Goal: Use online tool/utility

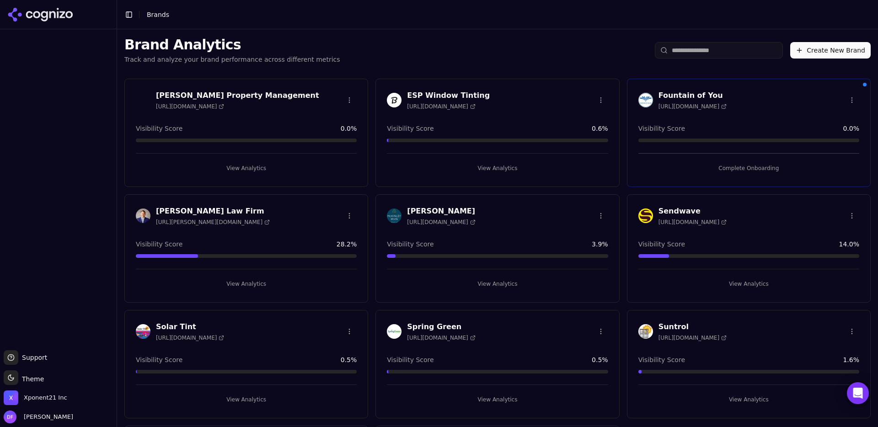
click at [775, 121] on div "Fountain of You [URL][DOMAIN_NAME] Visibility Score 0.0 % Complete Onboarding" at bounding box center [749, 133] width 244 height 108
click at [818, 105] on div "Fountain of You [URL][DOMAIN_NAME]" at bounding box center [748, 100] width 221 height 20
click at [754, 92] on div "Fountain of You [URL][DOMAIN_NAME]" at bounding box center [748, 100] width 221 height 20
click at [852, 98] on html "Support Support Toggle theme Theme Xponent21 Inc Drew Faithful Toggle Sidebar B…" at bounding box center [439, 213] width 878 height 427
click at [694, 101] on html "Support Support Toggle theme Theme Xponent21 Inc Drew Faithful Toggle Sidebar B…" at bounding box center [439, 213] width 878 height 427
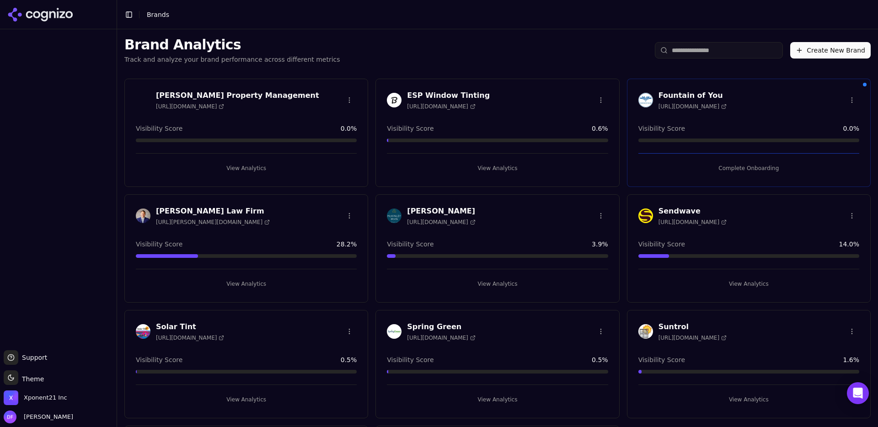
click at [695, 93] on h3 "Fountain of You" at bounding box center [692, 95] width 68 height 11
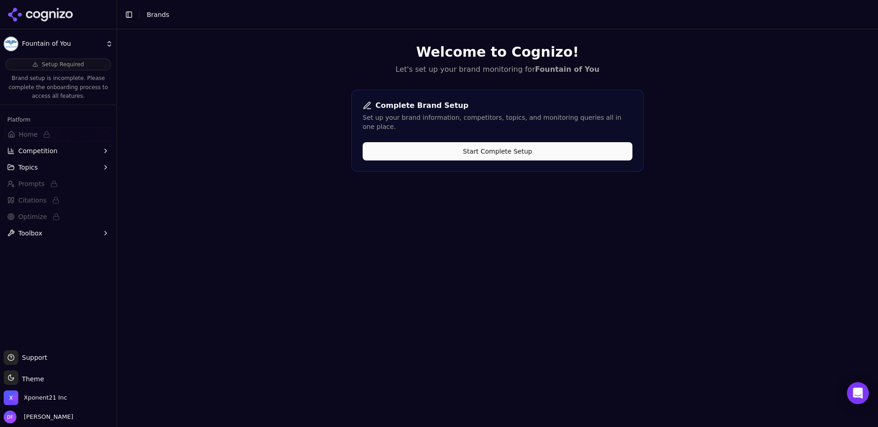
click at [46, 228] on button "Toolbox" at bounding box center [58, 233] width 109 height 15
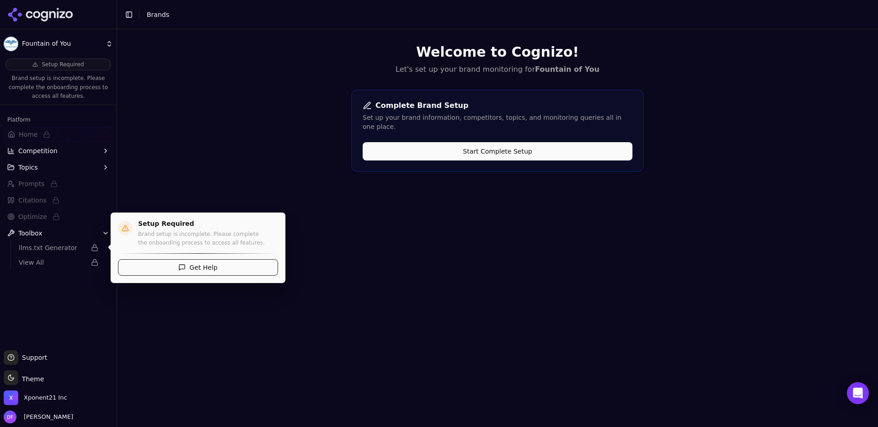
click at [65, 241] on span "llms.txt Generator" at bounding box center [58, 247] width 87 height 13
